Goal: Task Accomplishment & Management: Use online tool/utility

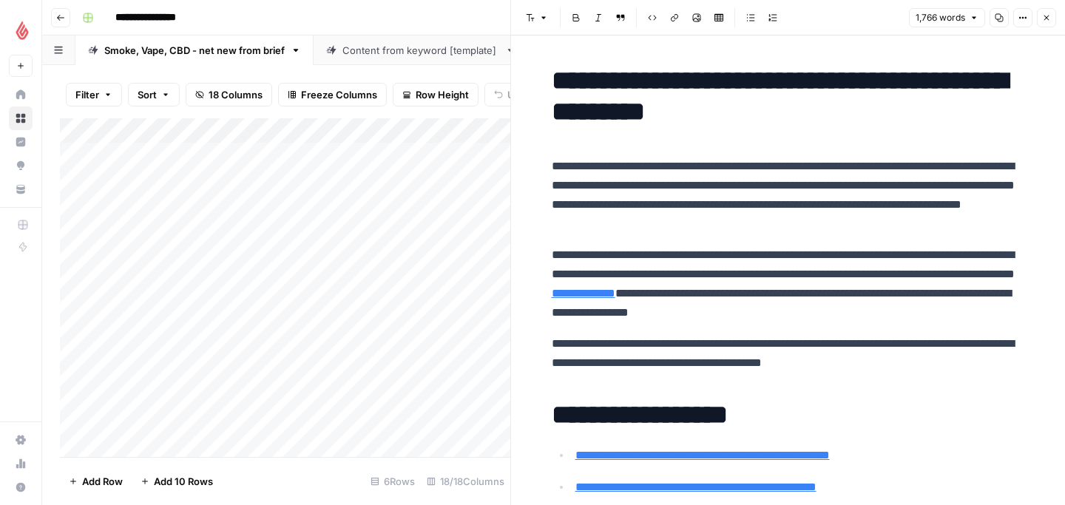
click at [1058, 19] on header "Font style Bold Italic Block quote Code block Link Image Insert Table Bulleted …" at bounding box center [788, 17] width 554 height 35
click at [1050, 18] on button "Close" at bounding box center [1045, 17] width 19 height 19
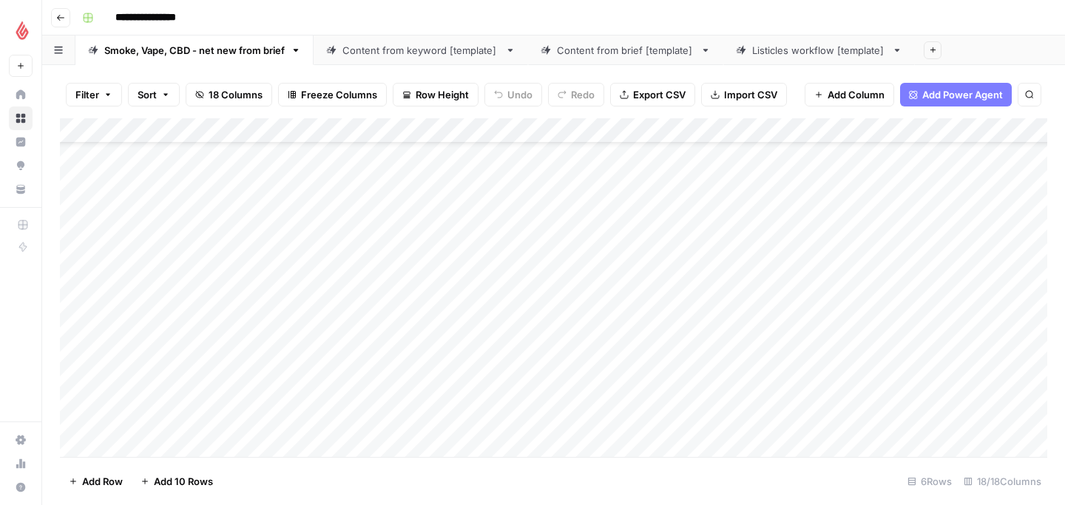
scroll to position [101, 0]
click at [131, 446] on div "Add Column" at bounding box center [553, 287] width 987 height 339
drag, startPoint x: 282, startPoint y: 376, endPoint x: 146, endPoint y: 428, distance: 145.5
click at [146, 428] on div "Add Column" at bounding box center [553, 287] width 987 height 339
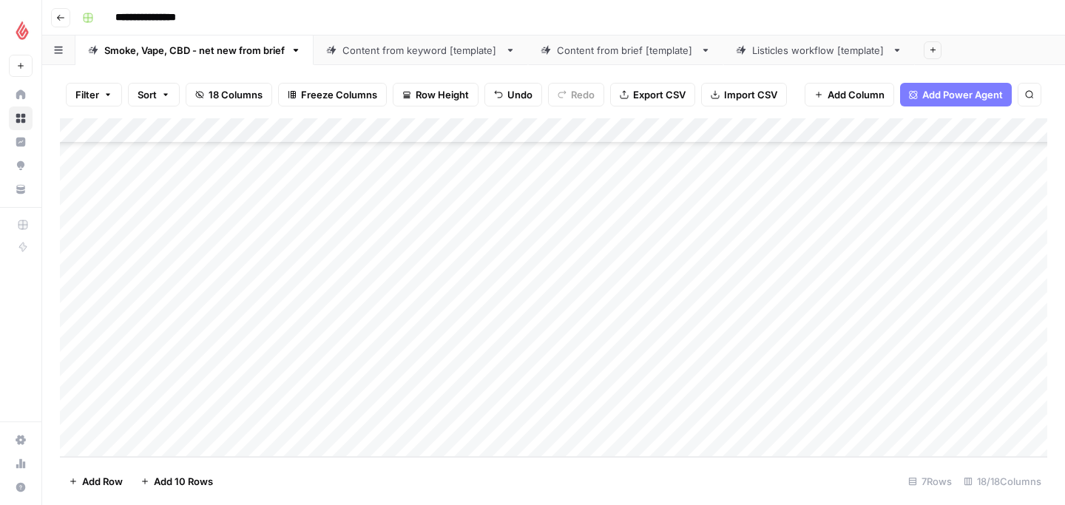
click at [156, 398] on div "Add Column" at bounding box center [553, 287] width 987 height 339
click at [155, 384] on div "Add Column" at bounding box center [553, 287] width 987 height 339
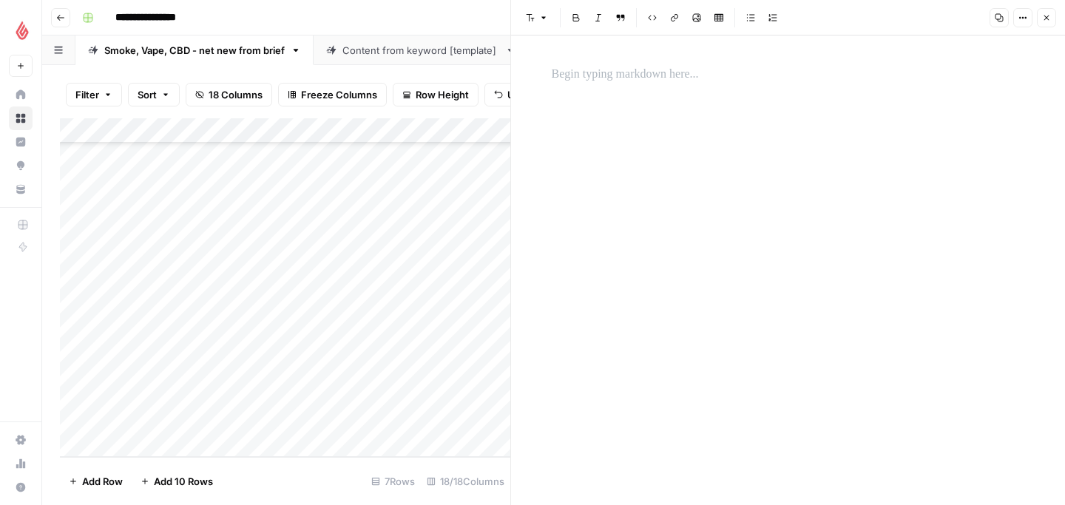
click at [710, 129] on div at bounding box center [788, 269] width 491 height 469
click at [651, 81] on p at bounding box center [787, 74] width 473 height 19
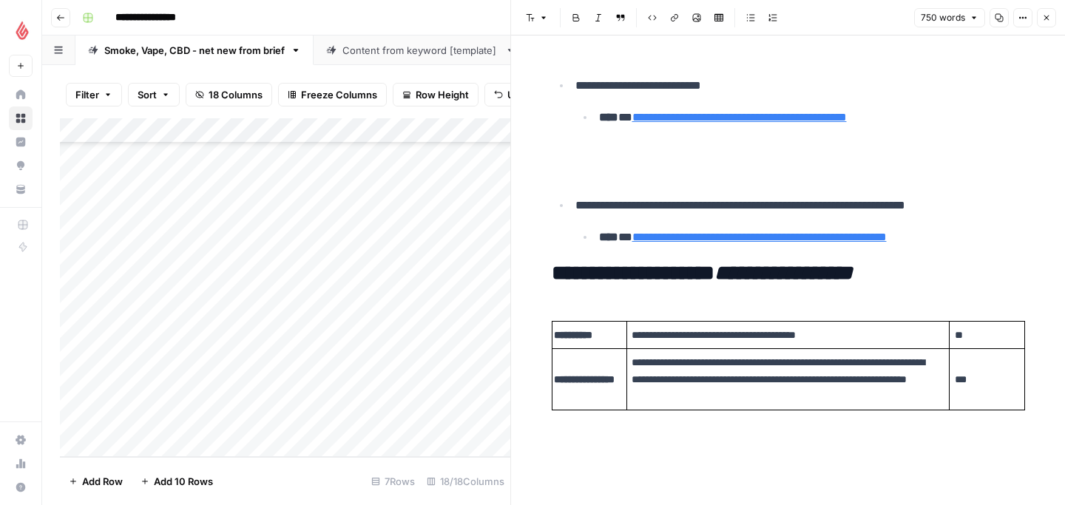
click at [307, 381] on div "Add Column" at bounding box center [285, 287] width 450 height 339
click at [1049, 16] on icon "button" at bounding box center [1046, 17] width 9 height 9
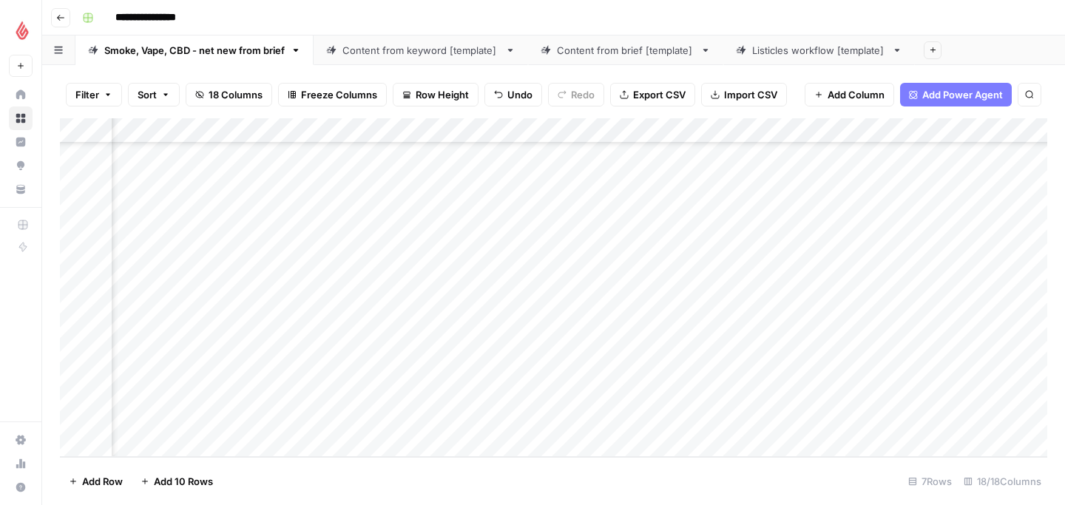
scroll to position [166, 1118]
click at [617, 378] on div "Add Column" at bounding box center [553, 287] width 987 height 339
